Goal: Task Accomplishment & Management: Manage account settings

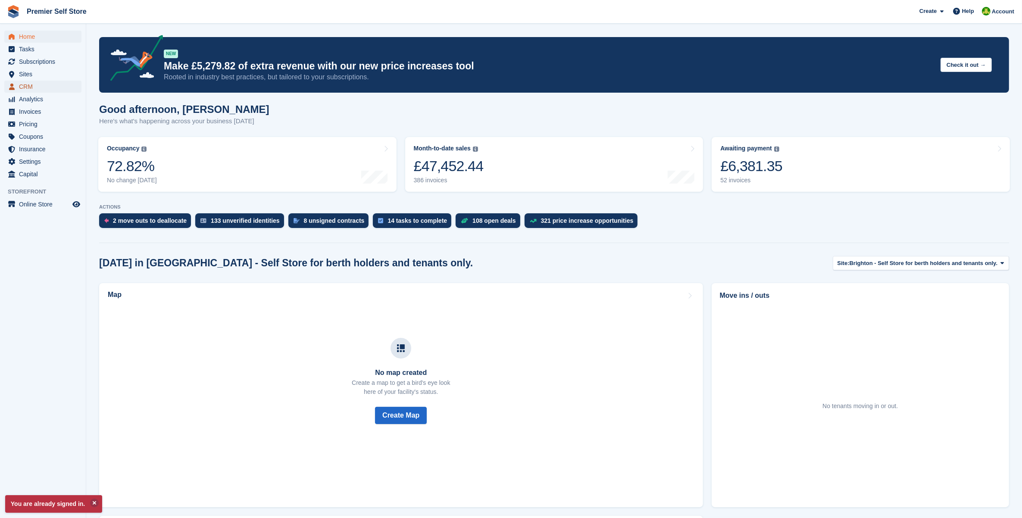
click at [41, 84] on span "CRM" at bounding box center [45, 87] width 52 height 12
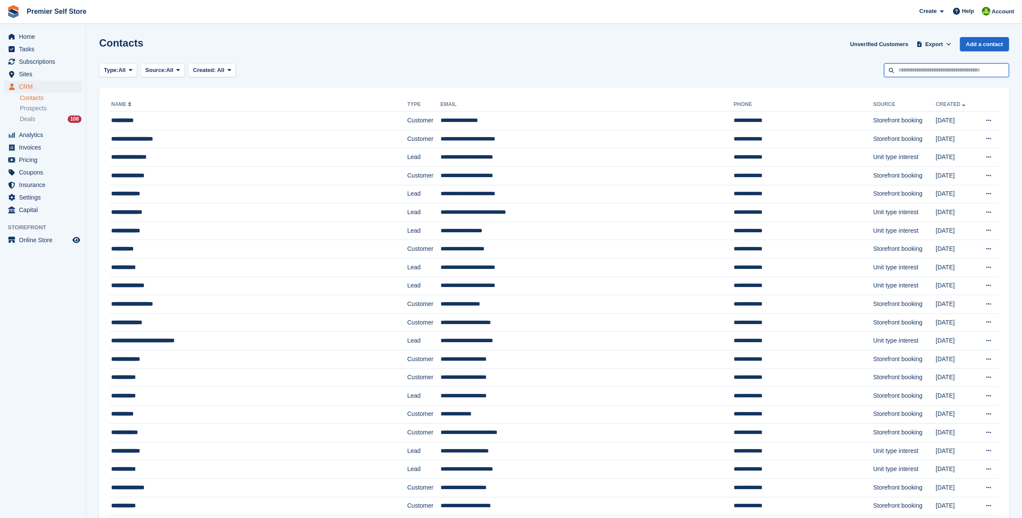
click at [931, 66] on input "text" at bounding box center [946, 70] width 125 height 14
click at [556, 70] on div "Type: All All Lead Customer Source: All All Storefront Backoffice Pre-Opening i…" at bounding box center [554, 70] width 910 height 14
click at [31, 61] on span "Subscriptions" at bounding box center [45, 62] width 52 height 12
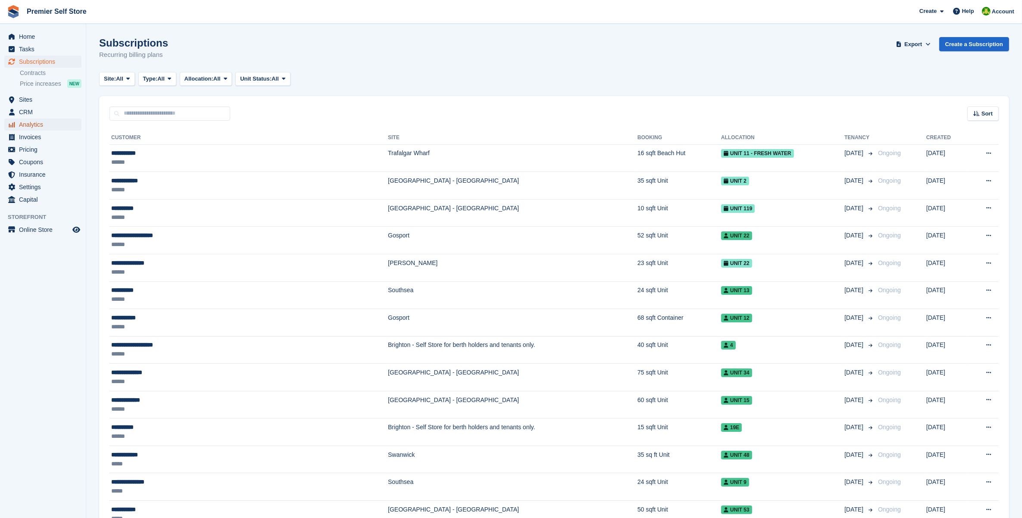
click at [31, 119] on span "Analytics" at bounding box center [45, 125] width 52 height 12
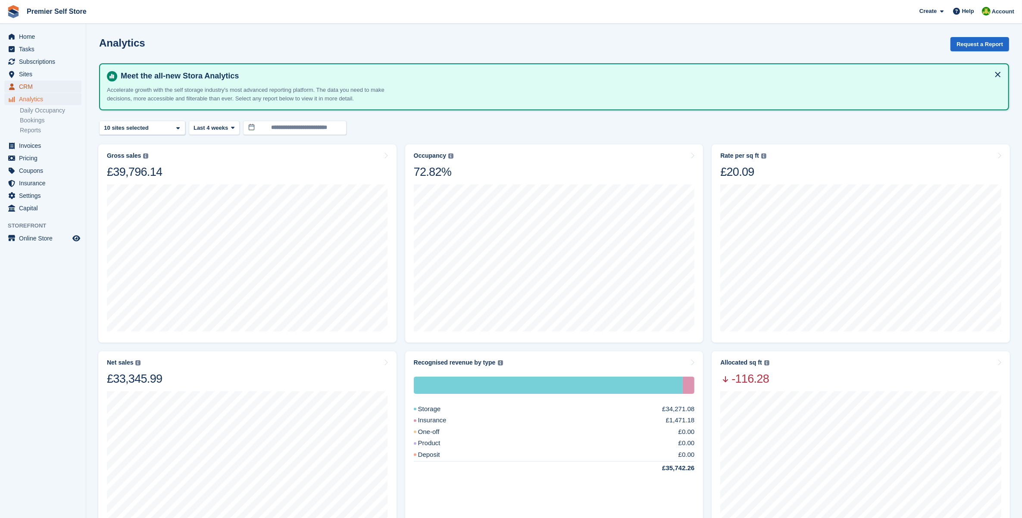
drag, startPoint x: 38, startPoint y: 87, endPoint x: 50, endPoint y: 88, distance: 12.1
click at [38, 87] on span "CRM" at bounding box center [45, 87] width 52 height 12
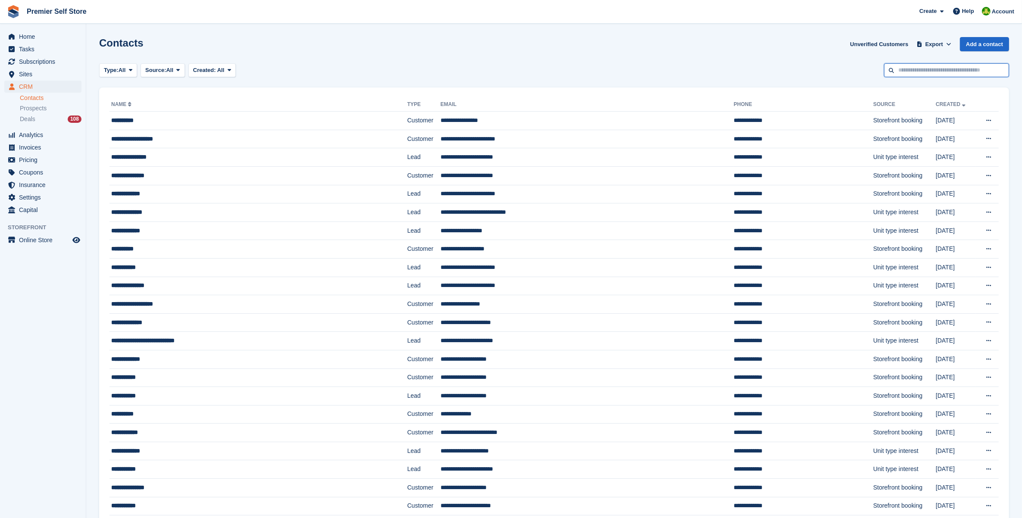
click at [948, 74] on input "text" at bounding box center [946, 70] width 125 height 14
type input "******"
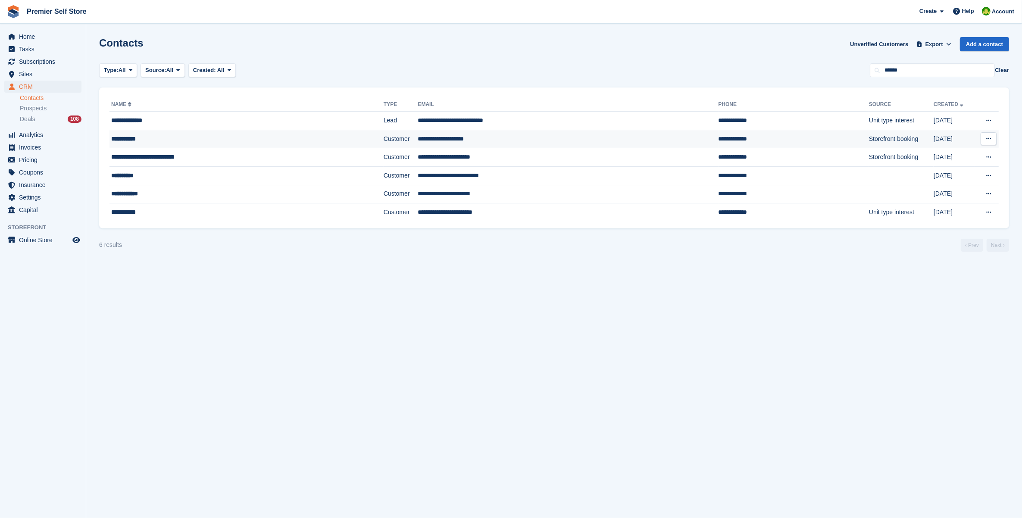
click at [241, 141] on div "**********" at bounding box center [214, 138] width 207 height 9
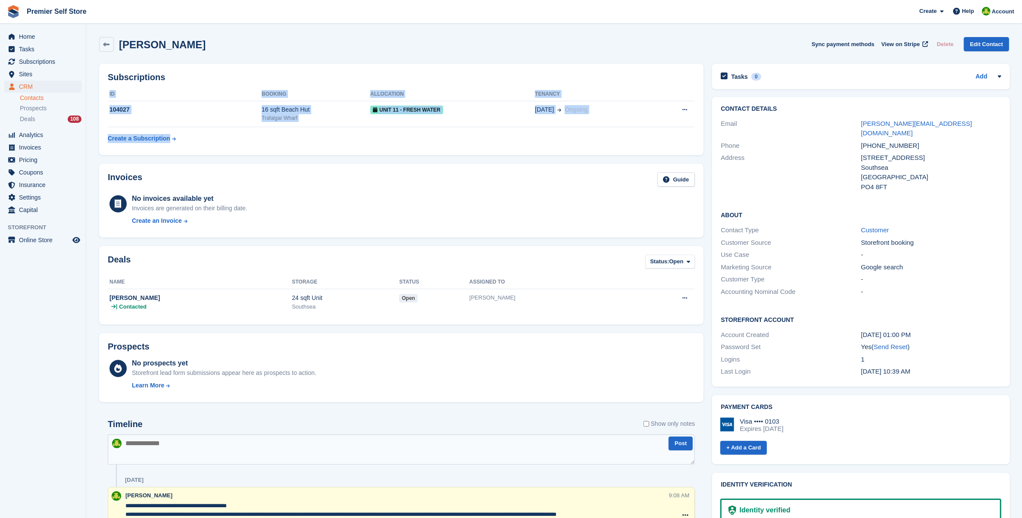
drag, startPoint x: 361, startPoint y: 89, endPoint x: 450, endPoint y: 151, distance: 108.6
click at [450, 151] on div "Subscriptions ID Booking Allocation Tenancy 104027 16 sqft Beach Hut Trafalgar …" at bounding box center [401, 109] width 604 height 91
drag, startPoint x: 450, startPoint y: 151, endPoint x: 481, endPoint y: 160, distance: 33.2
click at [482, 162] on div "Invoices Guide No invoices available yet Invoices are generated on their billin…" at bounding box center [401, 200] width 613 height 82
drag, startPoint x: 446, startPoint y: 170, endPoint x: 380, endPoint y: 57, distance: 130.8
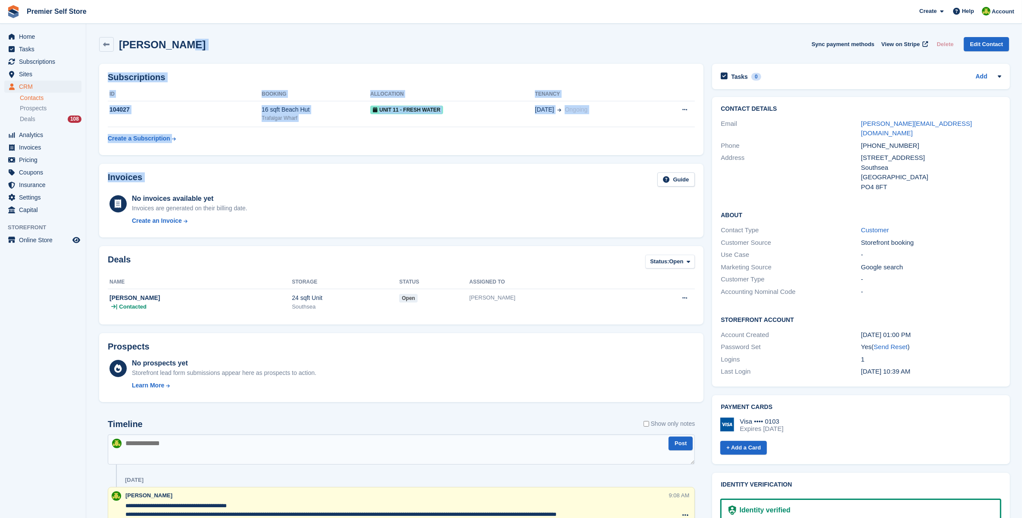
click at [380, 57] on div "Mark Harris Sync payment methods View on Stripe Delete Edit Contact Subscriptio…" at bounding box center [554, 421] width 910 height 777
drag, startPoint x: 380, startPoint y: 57, endPoint x: 350, endPoint y: 54, distance: 30.8
click at [350, 54] on div "Mark Harris Sync payment methods View on Stripe Delete Edit Contact" at bounding box center [554, 46] width 919 height 27
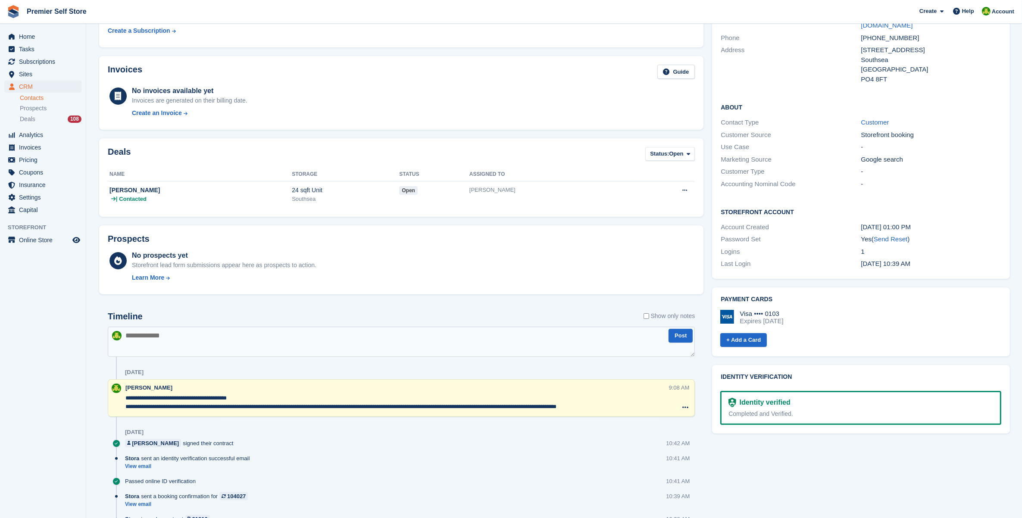
scroll to position [162, 0]
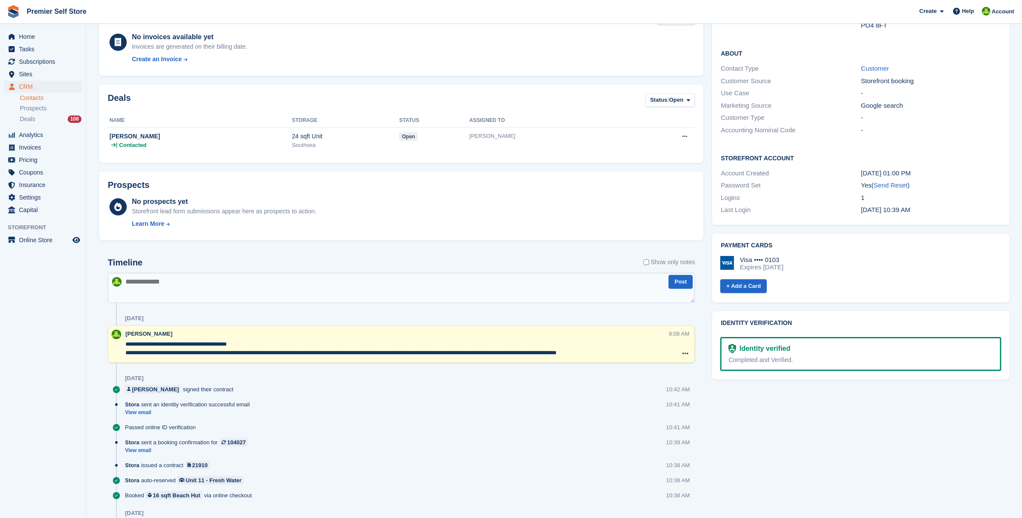
click at [241, 291] on textarea at bounding box center [401, 288] width 587 height 30
type textarea "*"
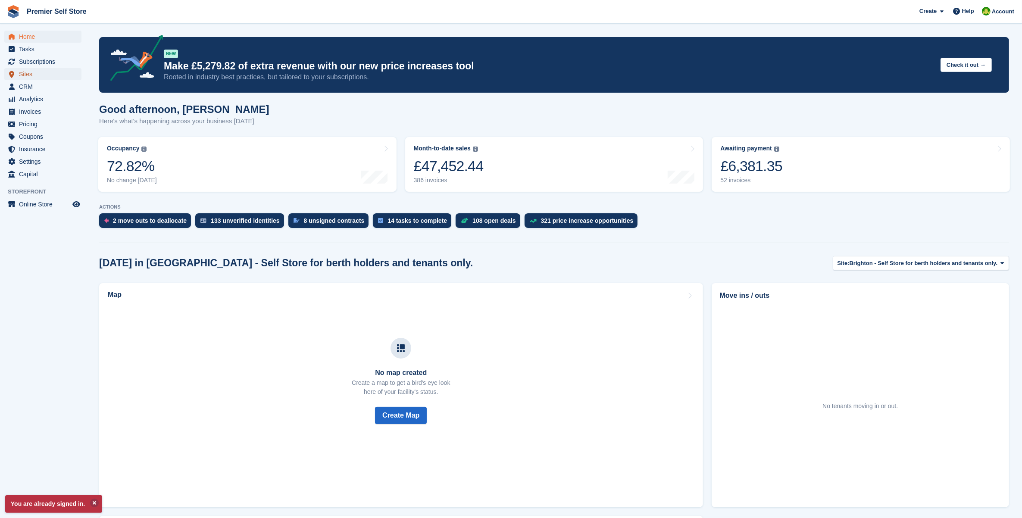
click at [43, 80] on span "Sites" at bounding box center [45, 74] width 52 height 12
click at [43, 84] on span "CRM" at bounding box center [45, 87] width 52 height 12
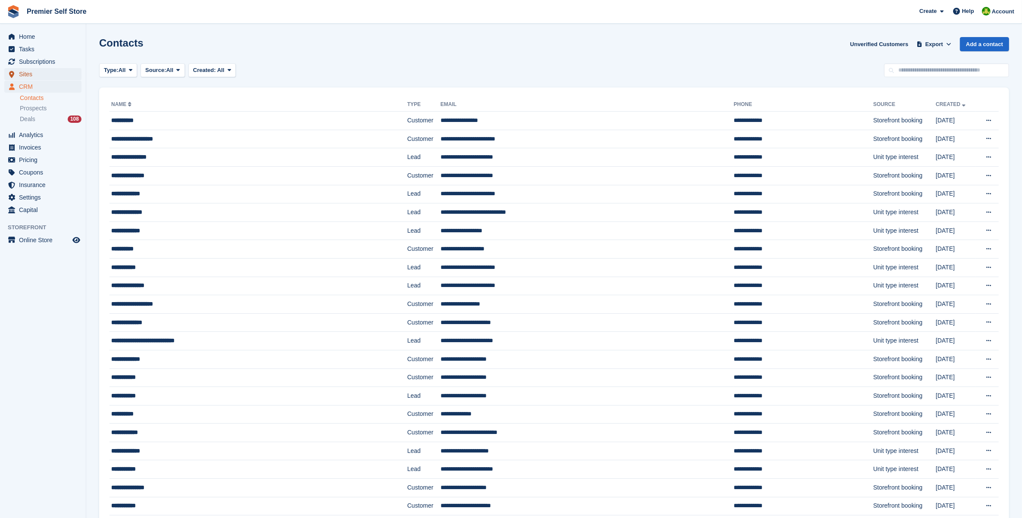
click at [42, 76] on span "Sites" at bounding box center [45, 74] width 52 height 12
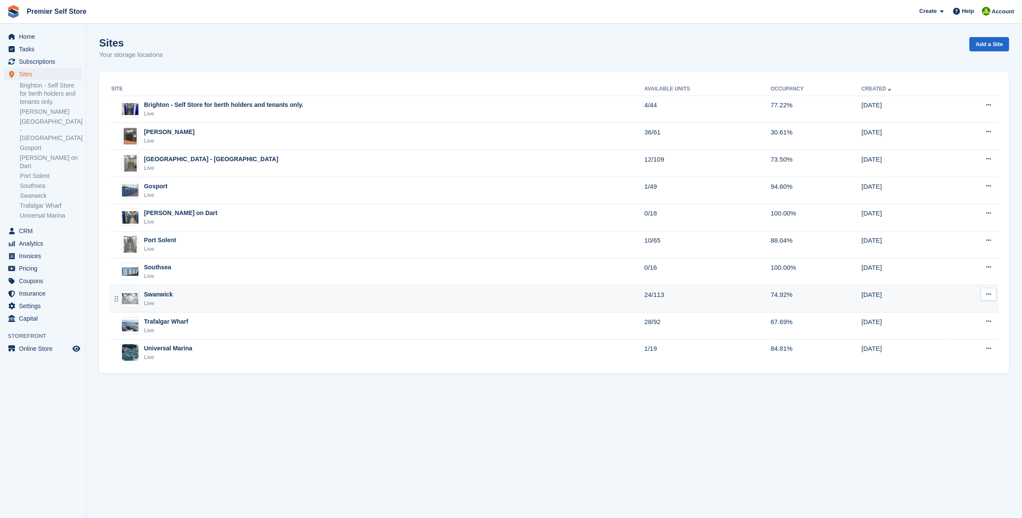
click at [179, 303] on div "Swanwick Live" at bounding box center [377, 299] width 533 height 18
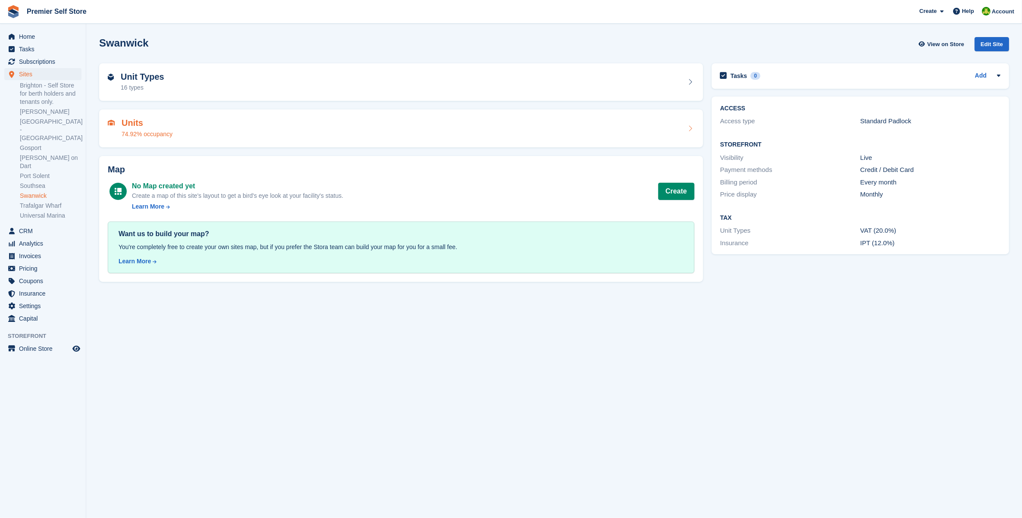
click at [164, 119] on h2 "Units" at bounding box center [147, 123] width 51 height 10
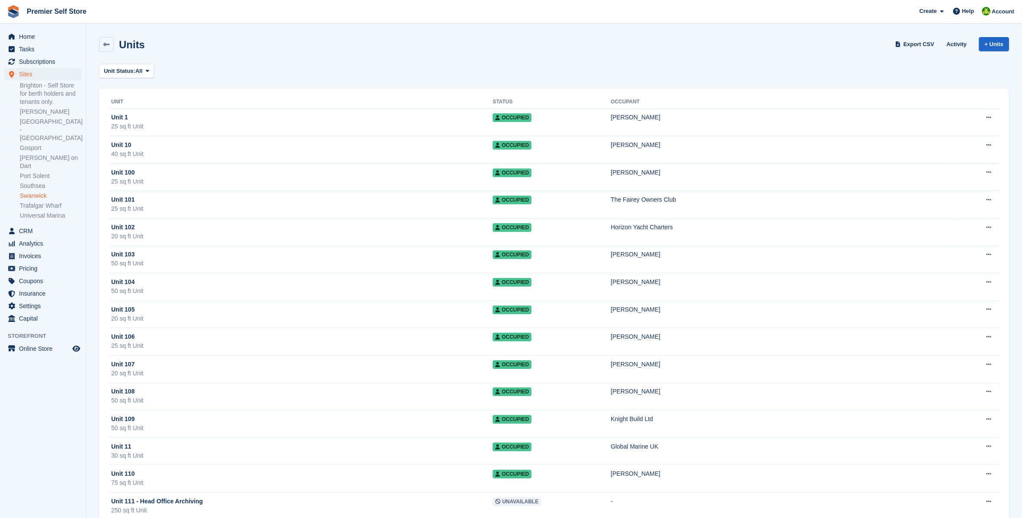
click at [141, 67] on span "All" at bounding box center [138, 71] width 7 height 9
click at [132, 106] on link "Available" at bounding box center [140, 107] width 75 height 16
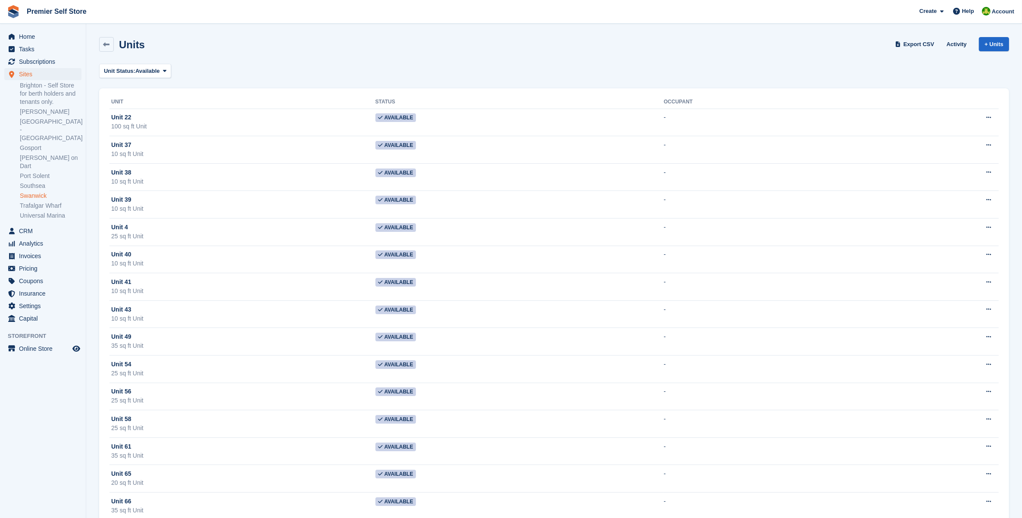
click at [204, 80] on div "Units Export CSV Activity + Units Unit Status: Available All Available Reserved…" at bounding box center [554, 403] width 910 height 741
drag, startPoint x: 158, startPoint y: 234, endPoint x: 102, endPoint y: 227, distance: 56.9
click at [102, 227] on div "Unit Status Occupant Unit 22 100 sq ft Unit Available - Edit unit Unit activity…" at bounding box center [554, 430] width 910 height 685
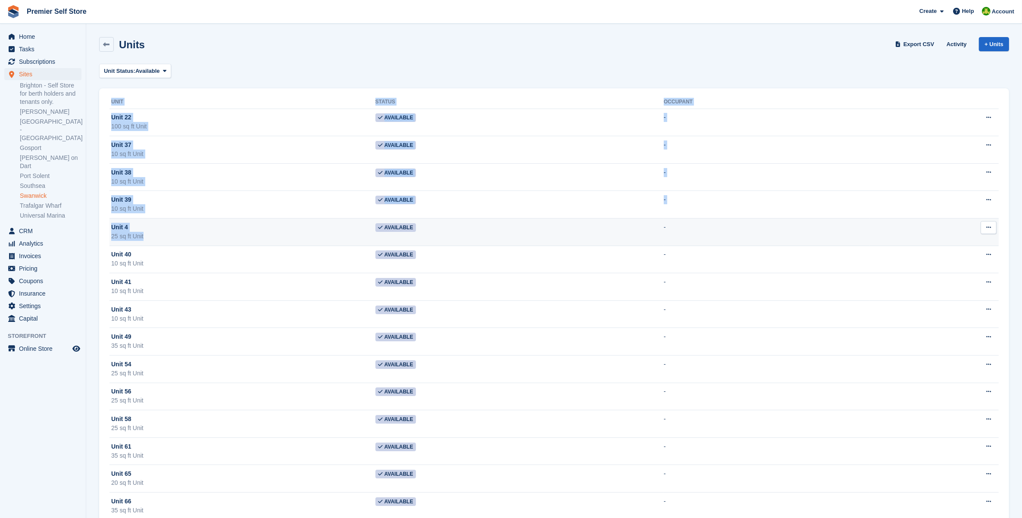
drag, startPoint x: 102, startPoint y: 227, endPoint x: 178, endPoint y: 234, distance: 76.1
click at [178, 234] on div "25 sq ft Unit" at bounding box center [243, 236] width 264 height 9
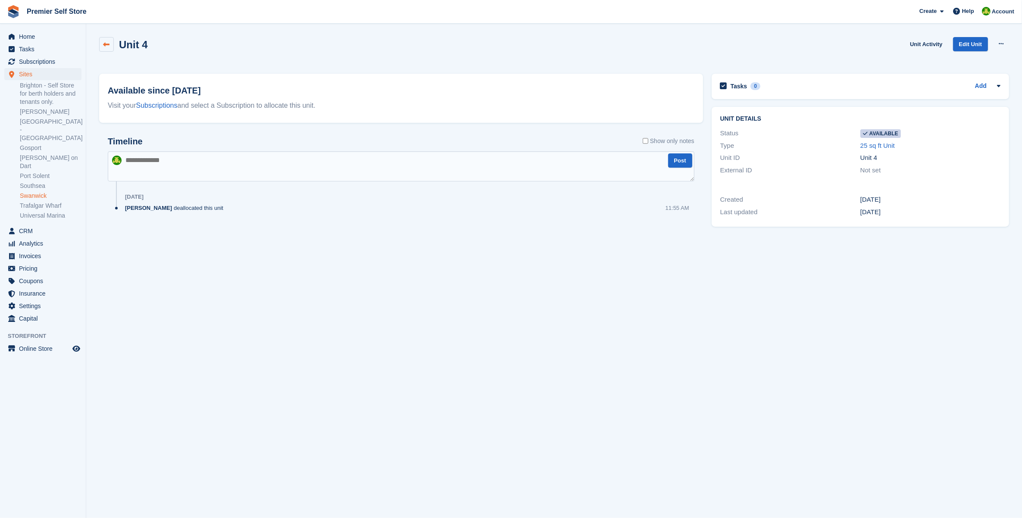
click at [103, 46] on icon at bounding box center [106, 44] width 6 height 6
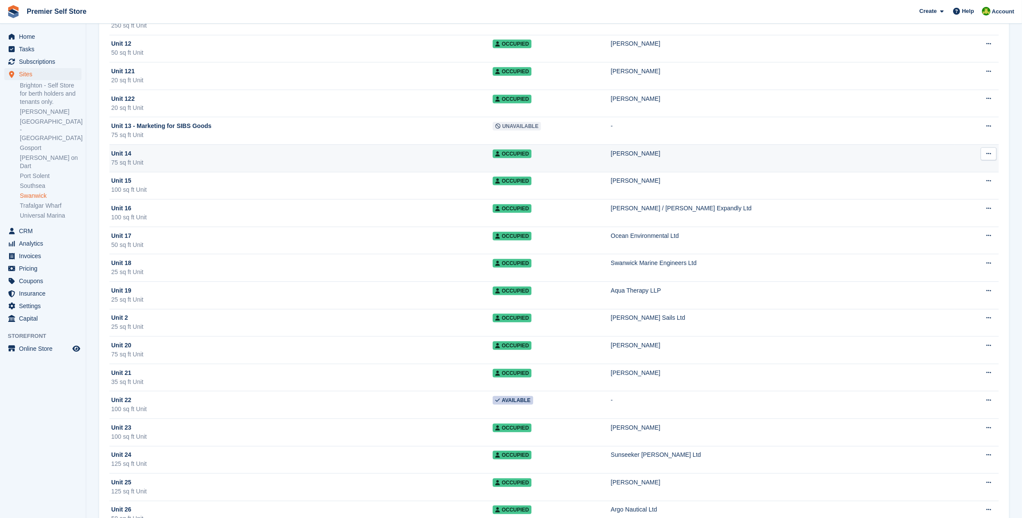
scroll to position [216, 0]
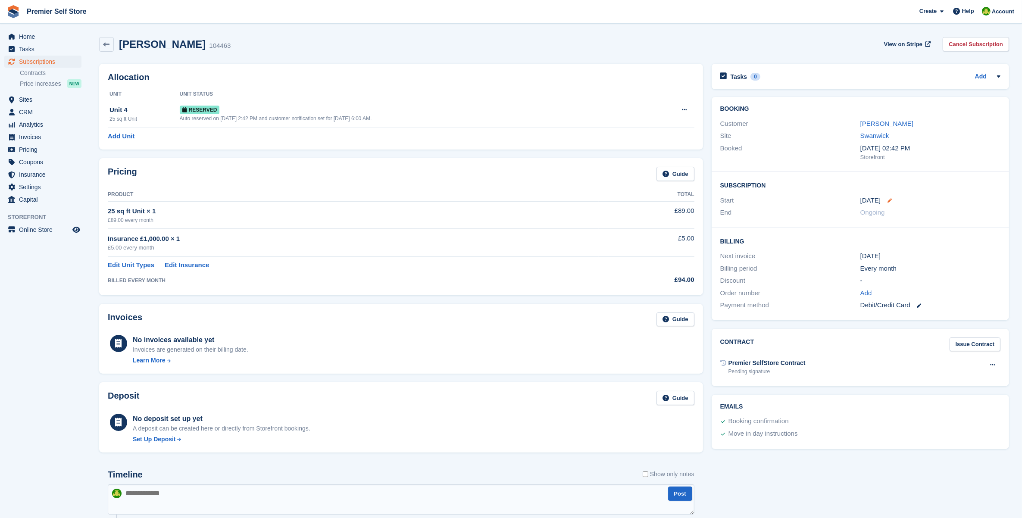
click at [887, 199] on icon at bounding box center [889, 200] width 4 height 4
select select "*"
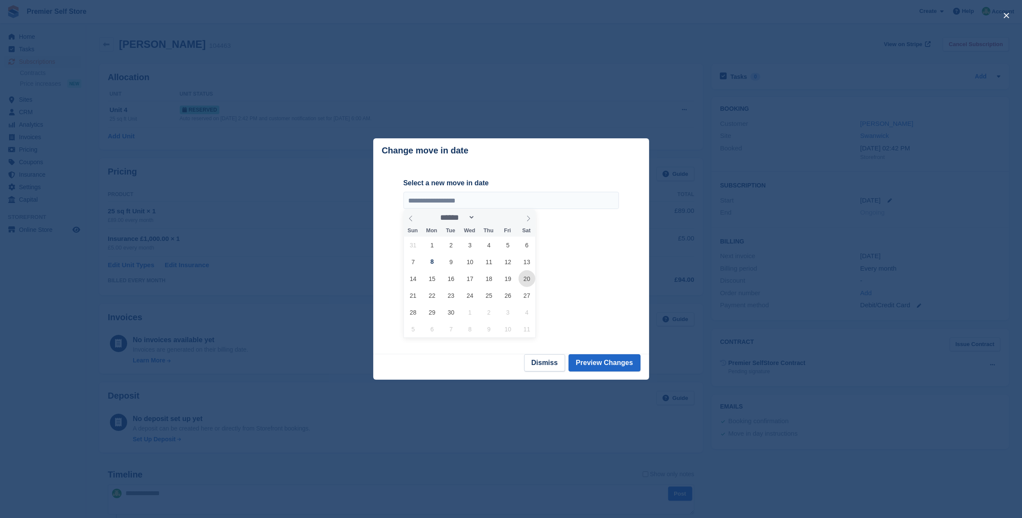
click at [521, 279] on span "20" at bounding box center [527, 278] width 17 height 17
type input "**********"
click at [597, 292] on div "**********" at bounding box center [511, 257] width 216 height 159
click at [528, 281] on span "20" at bounding box center [527, 278] width 17 height 17
click at [591, 357] on button "Preview Changes" at bounding box center [605, 362] width 72 height 17
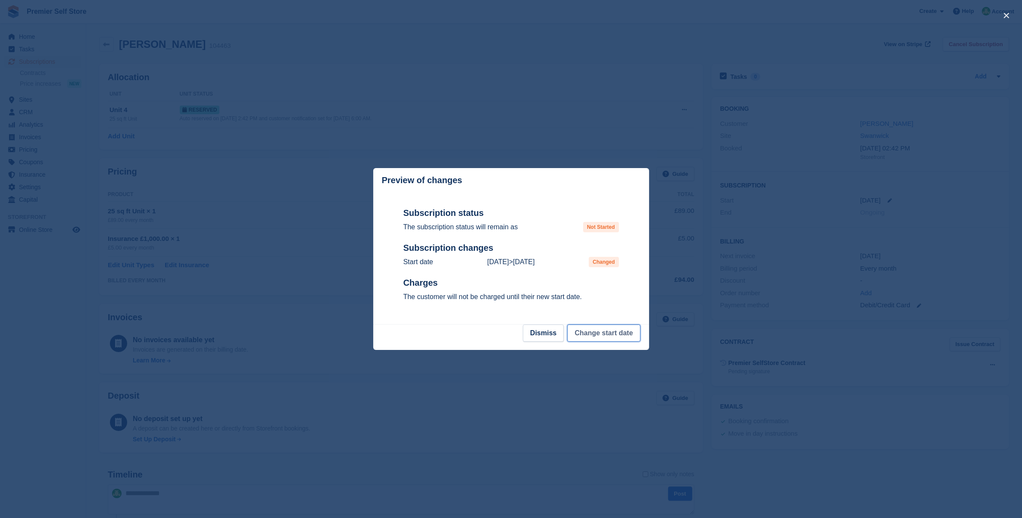
click at [615, 333] on button "Change start date" at bounding box center [603, 333] width 73 height 17
click at [615, 333] on footer "Dismiss Change start date" at bounding box center [511, 337] width 276 height 25
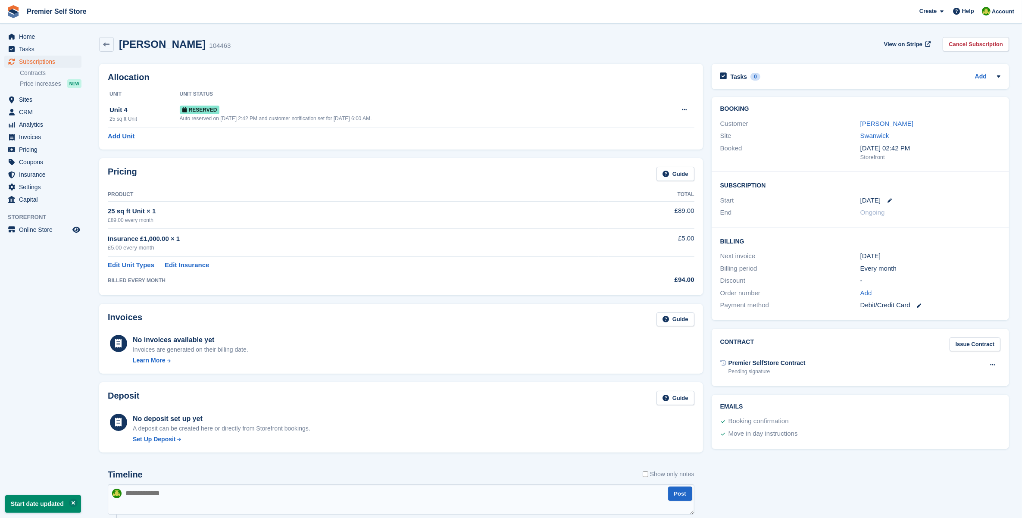
click at [520, 278] on div "BILLED EVERY MONTH" at bounding box center [353, 281] width 491 height 8
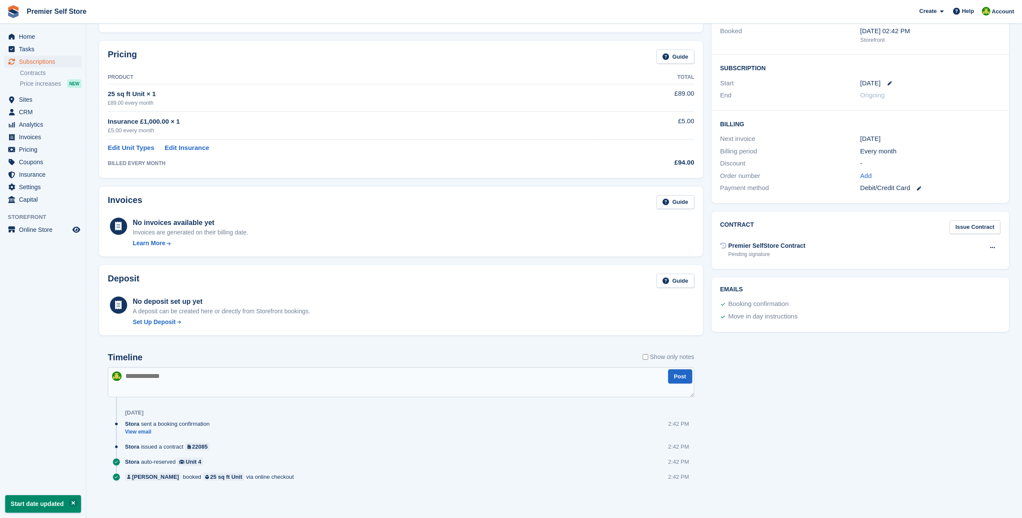
click at [171, 372] on textarea at bounding box center [401, 382] width 587 height 30
type textarea "**********"
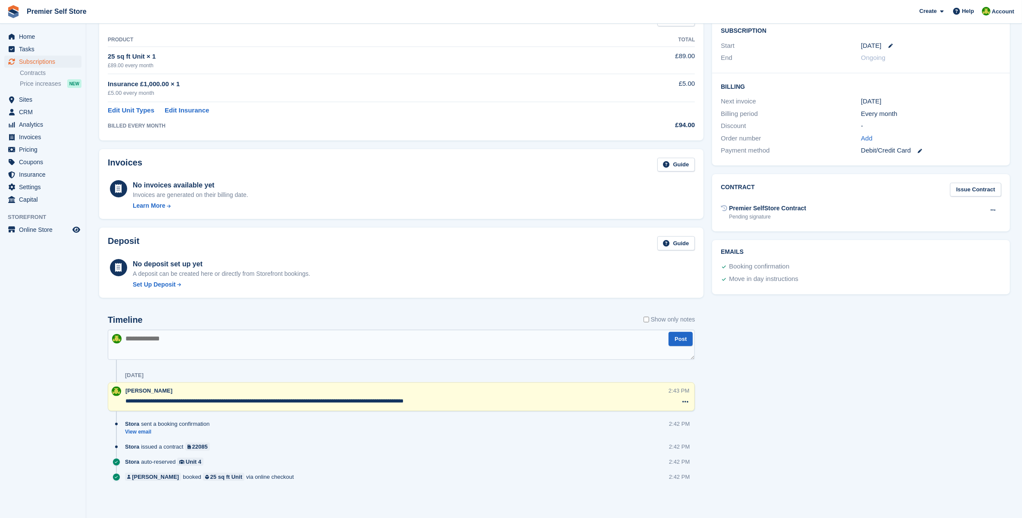
scroll to position [0, 0]
